Goal: Register for event/course: Register for event/course

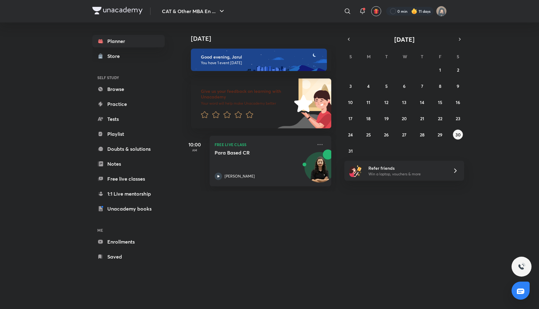
click at [352, 228] on div "[DATE] [DATE] Good evening, Jarul You have 1 event [DATE] Give us your feedback…" at bounding box center [314, 159] width 265 height 275
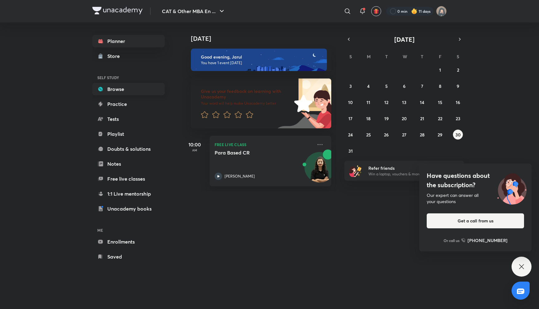
click at [142, 85] on link "Browse" at bounding box center [128, 89] width 72 height 12
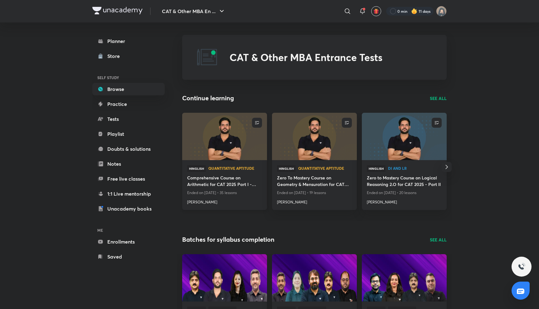
click at [191, 202] on h4 "[PERSON_NAME]" at bounding box center [224, 201] width 75 height 8
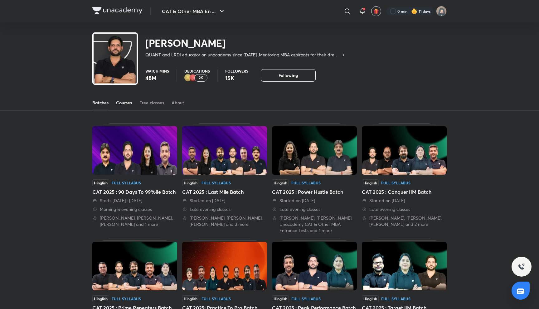
click at [119, 105] on div "Courses" at bounding box center [124, 103] width 16 height 6
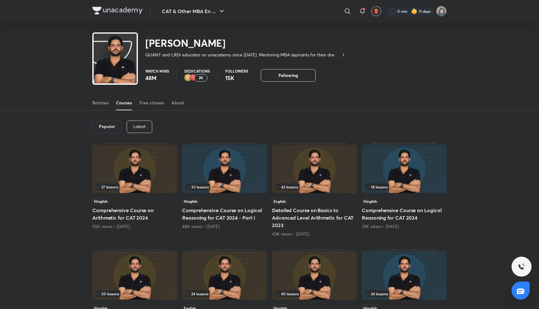
click at [146, 126] on div "Latest" at bounding box center [140, 127] width 26 height 12
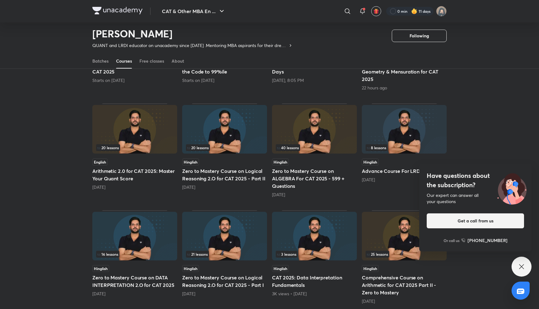
scroll to position [125, 0]
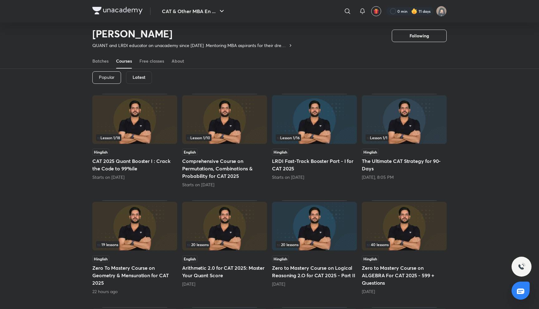
scroll to position [31, 0]
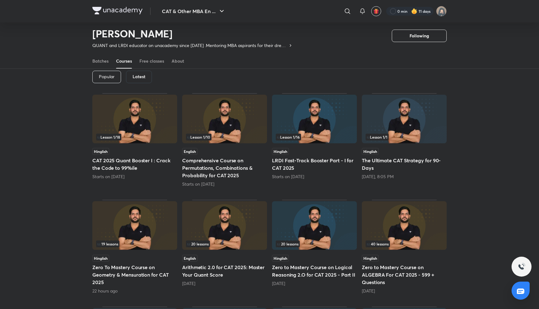
click at [133, 80] on div "Latest" at bounding box center [139, 77] width 26 height 12
click at [193, 162] on h5 "Comprehensive Course on Permutations, Combinations & Probability for CAT 2025" at bounding box center [224, 168] width 85 height 22
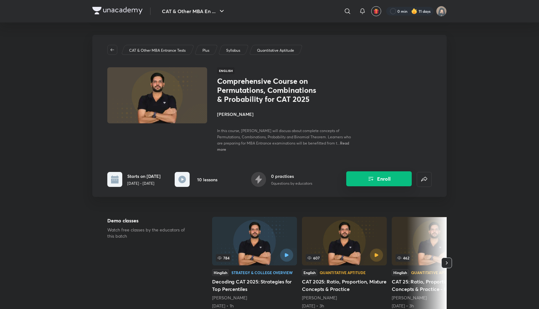
click at [392, 178] on button "Enroll" at bounding box center [379, 179] width 66 height 15
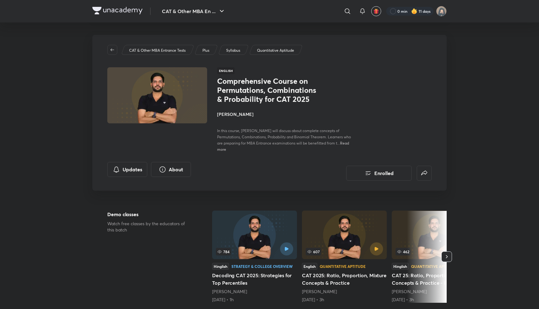
click at [181, 173] on div "Updates About" at bounding box center [150, 171] width 87 height 19
click at [179, 166] on button "About" at bounding box center [171, 169] width 40 height 15
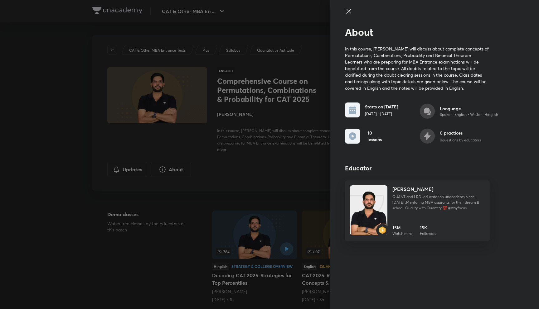
click at [179, 166] on div at bounding box center [269, 154] width 539 height 309
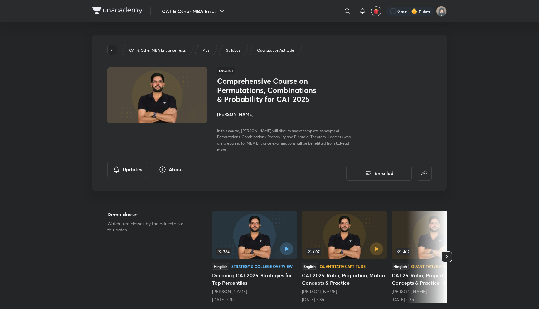
click at [112, 48] on icon "button" at bounding box center [112, 49] width 5 height 5
click at [138, 13] on img at bounding box center [117, 10] width 50 height 7
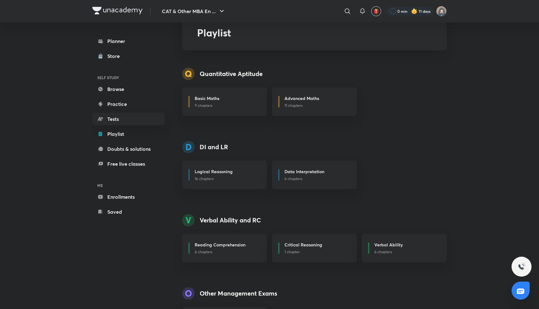
scroll to position [61, 0]
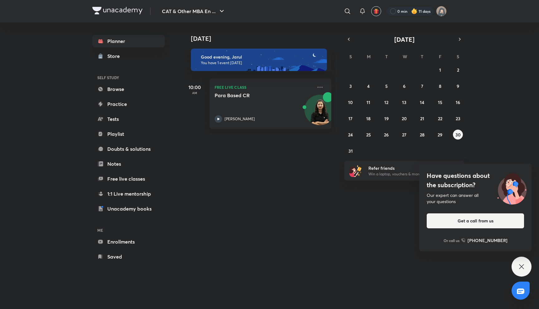
click at [207, 22] on div "[DATE]" at bounding box center [259, 32] width 155 height 20
